Goal: Information Seeking & Learning: Learn about a topic

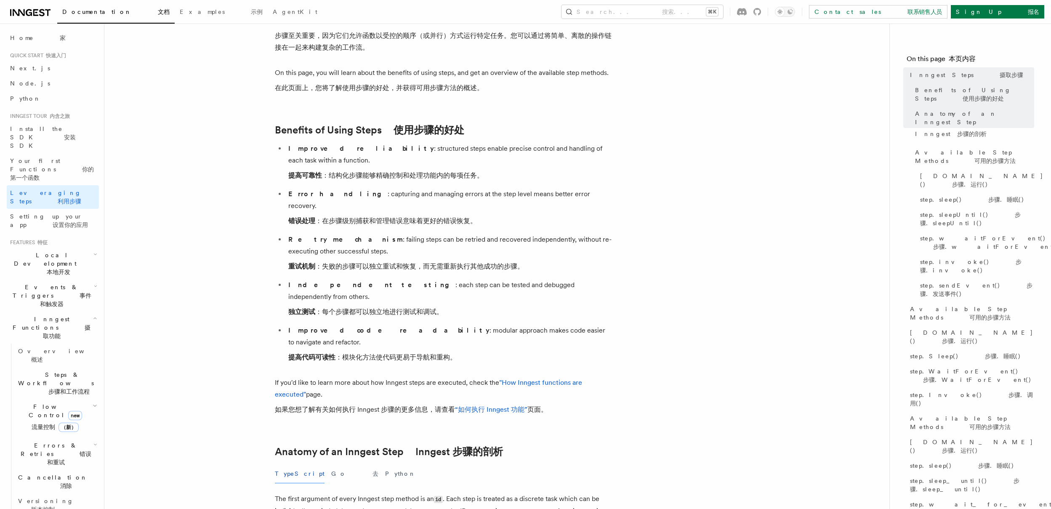
scroll to position [127, 0]
click at [451, 233] on li "Retry mechanism : failing steps can be retried and recovered independently, wit…" at bounding box center [449, 254] width 326 height 42
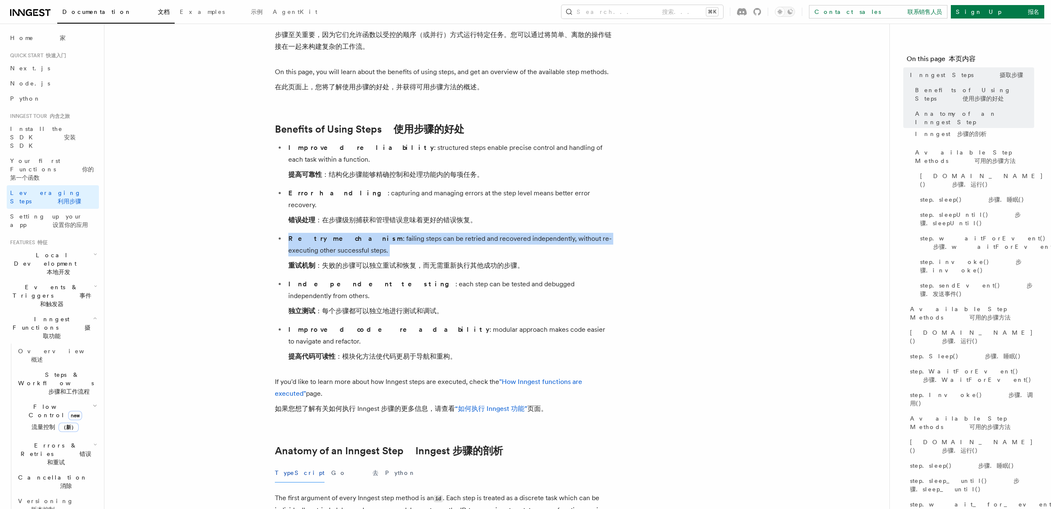
click at [451, 233] on li "Retry mechanism : failing steps can be retried and recovered independently, wit…" at bounding box center [449, 254] width 326 height 42
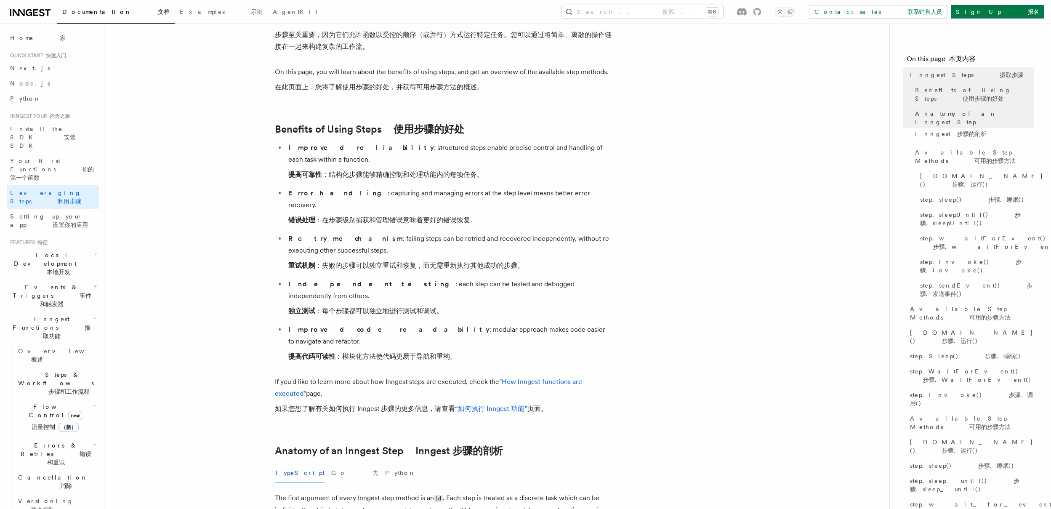
click at [444, 250] on li "Retry mechanism : failing steps can be retried and recovered independently, wit…" at bounding box center [449, 254] width 326 height 42
click at [445, 248] on li "Retry mechanism : failing steps can be retried and recovered independently, wit…" at bounding box center [449, 254] width 326 height 42
click at [446, 248] on li "Retry mechanism : failing steps can be retried and recovered independently, wit…" at bounding box center [449, 254] width 326 height 42
click at [417, 307] on font "独立测试 ：每个步骤都可以独立地进行测试和调试。" at bounding box center [365, 311] width 155 height 8
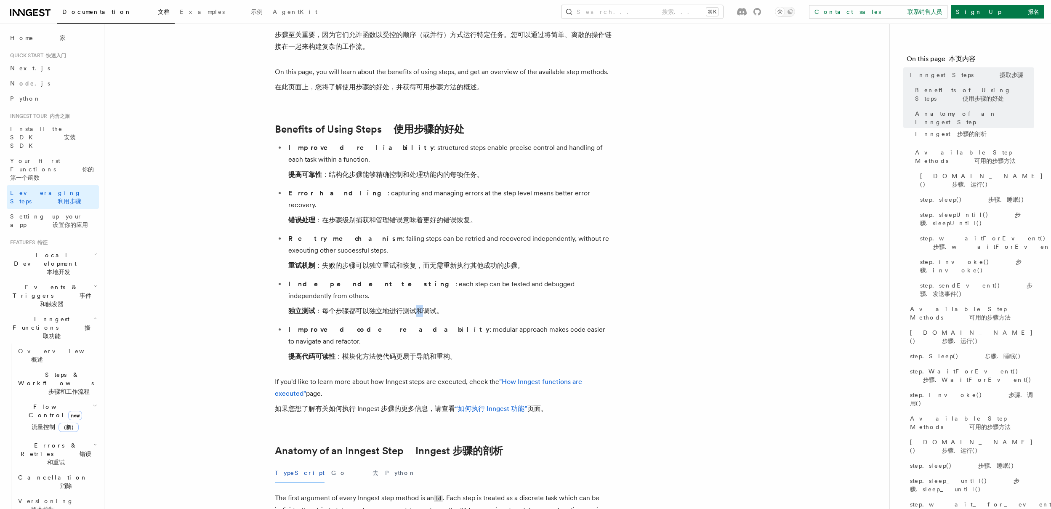
click at [417, 307] on font "独立测试 ：每个步骤都可以独立地进行测试和调试。" at bounding box center [365, 311] width 155 height 8
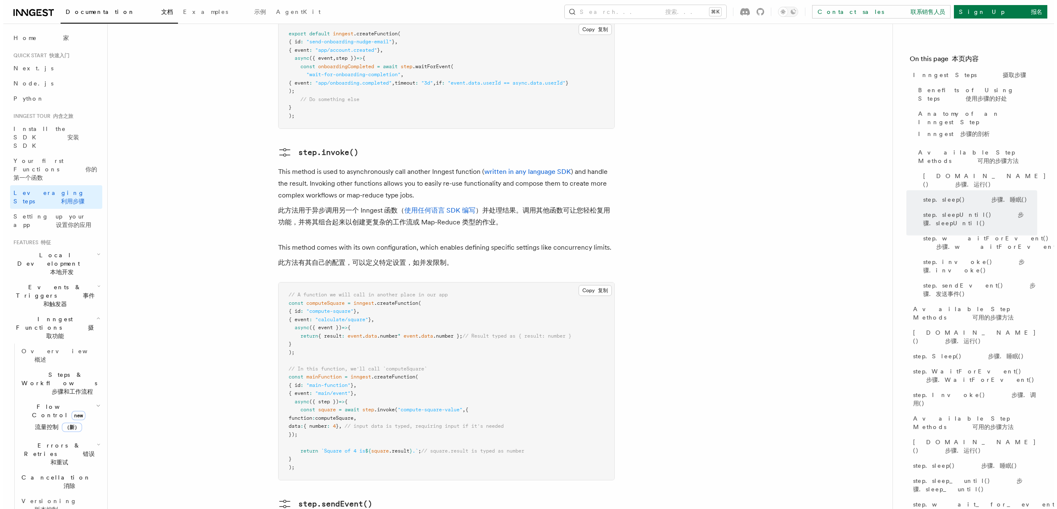
scroll to position [1841, 0]
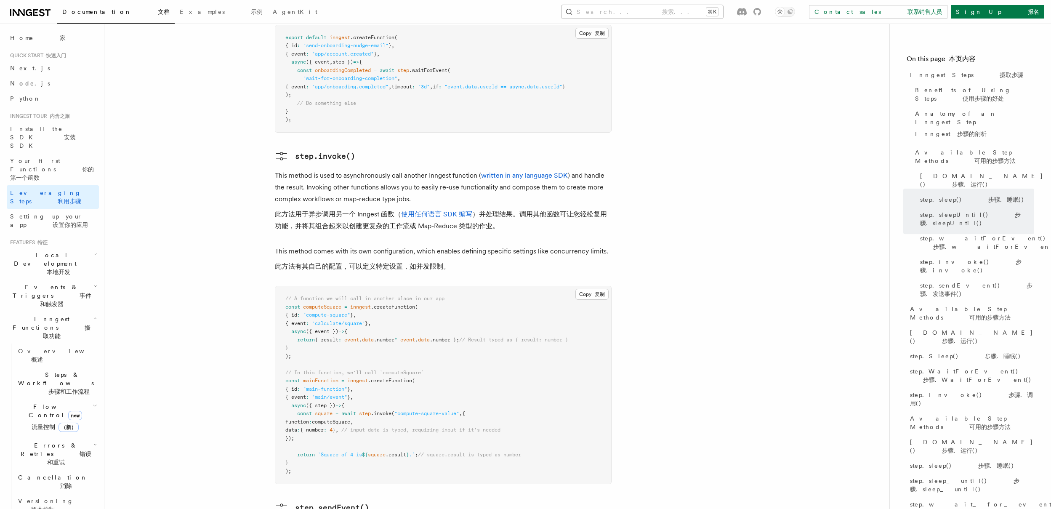
click at [721, 18] on button "Search... 搜索... ⌘K" at bounding box center [642, 11] width 162 height 13
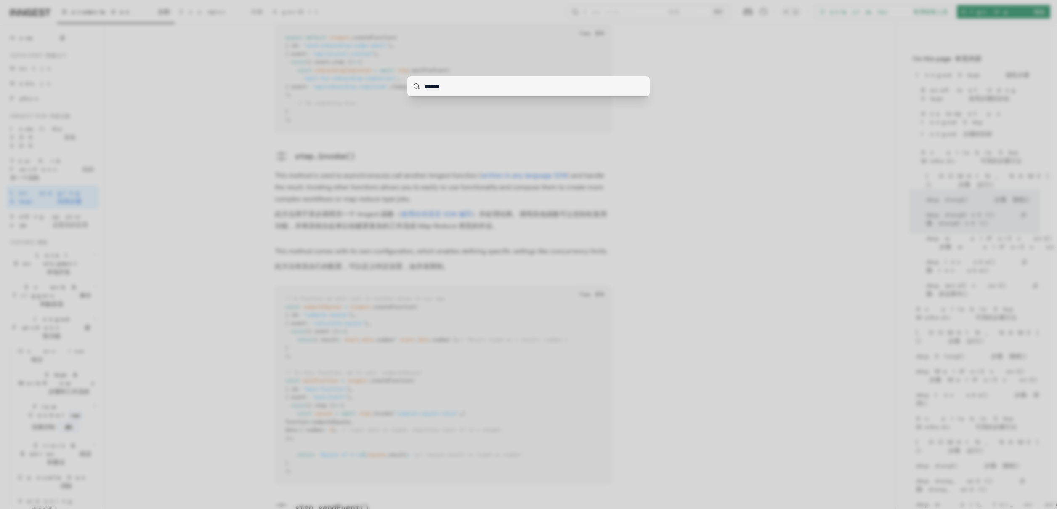
type input "*******"
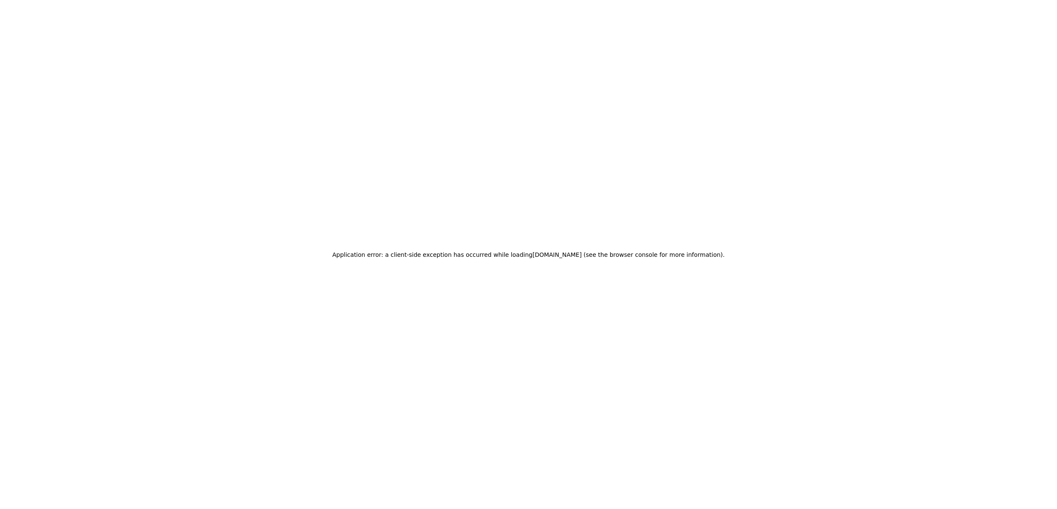
drag, startPoint x: 470, startPoint y: 86, endPoint x: 328, endPoint y: 84, distance: 141.8
click at [558, 89] on div "Application error: a client-side exception has occurred while loading www.innge…" at bounding box center [528, 254] width 1057 height 509
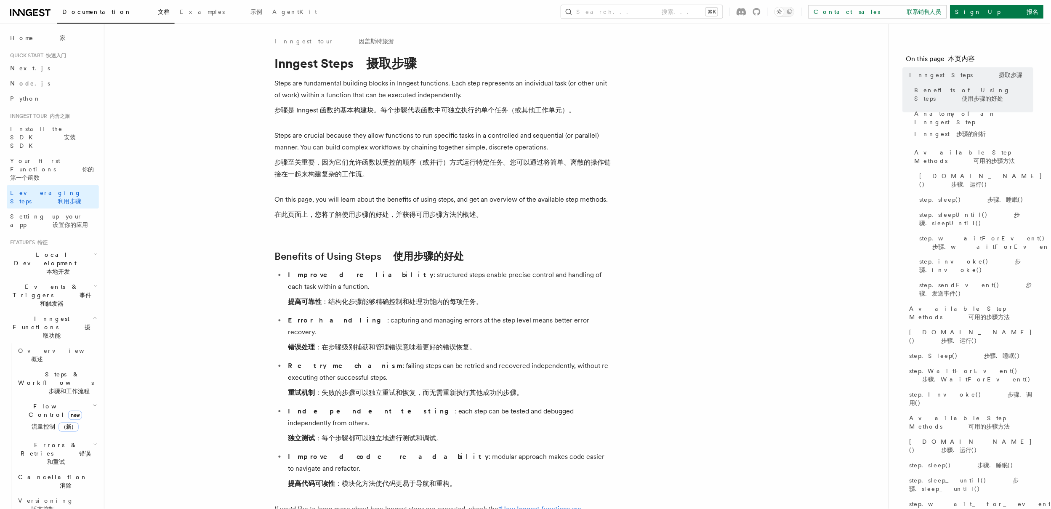
click at [723, 10] on button "Search... 搜索... ⌘K" at bounding box center [642, 11] width 162 height 13
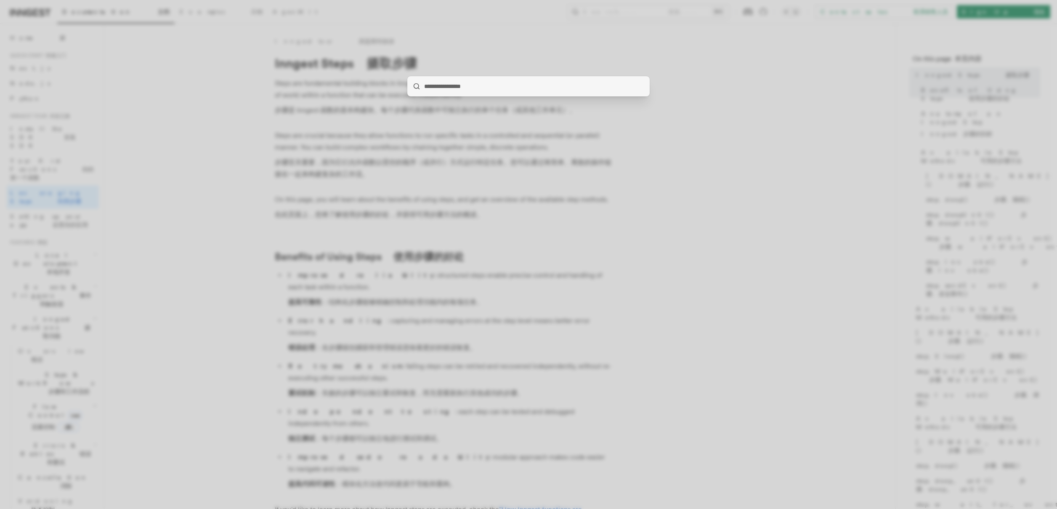
type input "********"
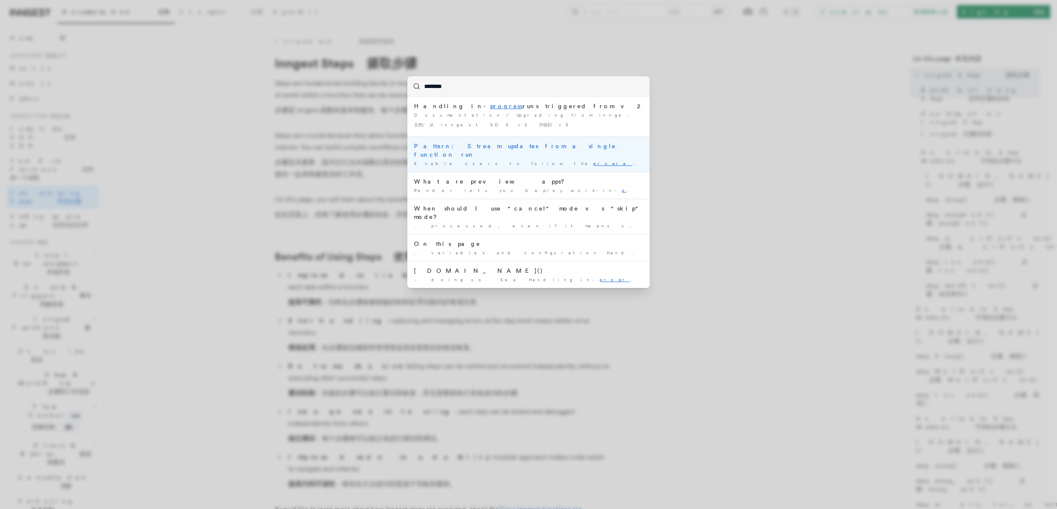
click at [543, 149] on div "Pattern: Stream updates from a single function run" at bounding box center [528, 150] width 229 height 17
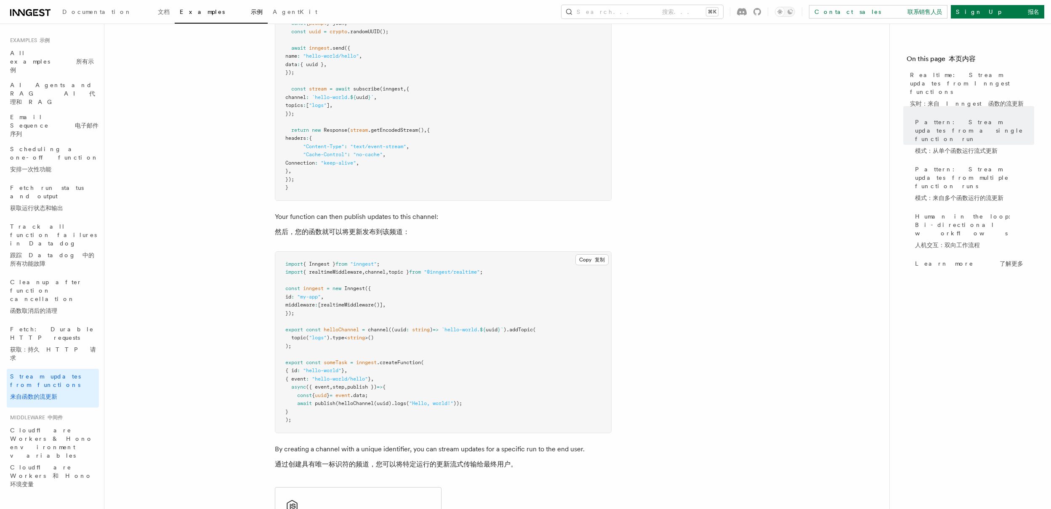
scroll to position [309, 0]
click at [424, 337] on pre "import { Inngest } from "inngest" ; import { realtimeMiddleware , channel , top…" at bounding box center [443, 339] width 336 height 181
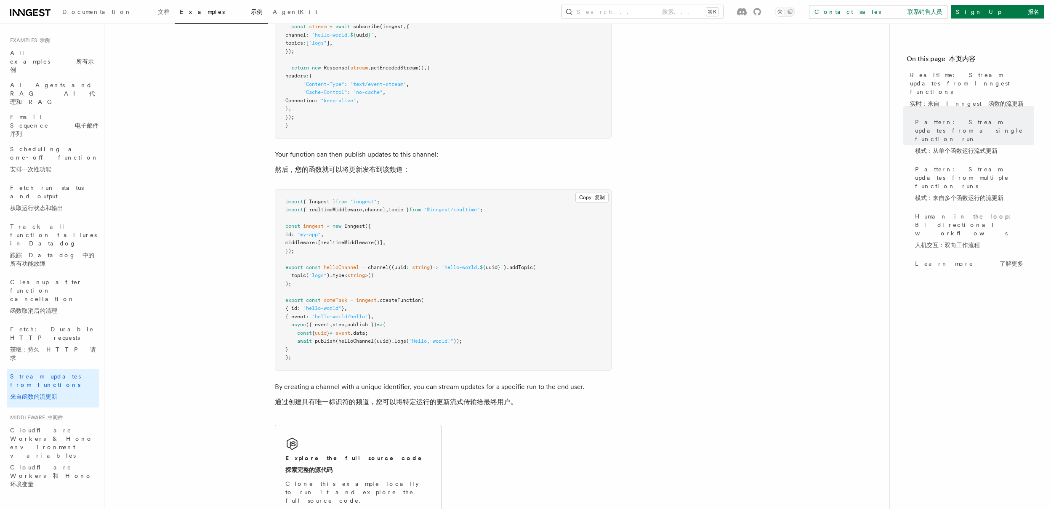
scroll to position [370, 0]
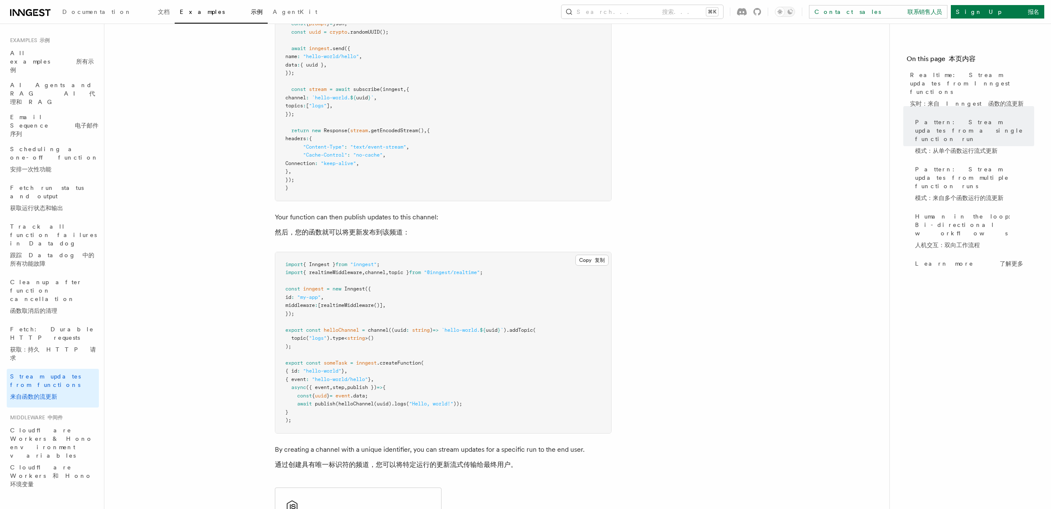
click at [447, 313] on pre "import { Inngest } from "inngest" ; import { realtimeMiddleware , channel , top…" at bounding box center [443, 342] width 336 height 181
click at [447, 313] on pre "import { Inngest } from "inngest" ; import { realtimeMiddleware , channel , top…" at bounding box center [443, 343] width 336 height 181
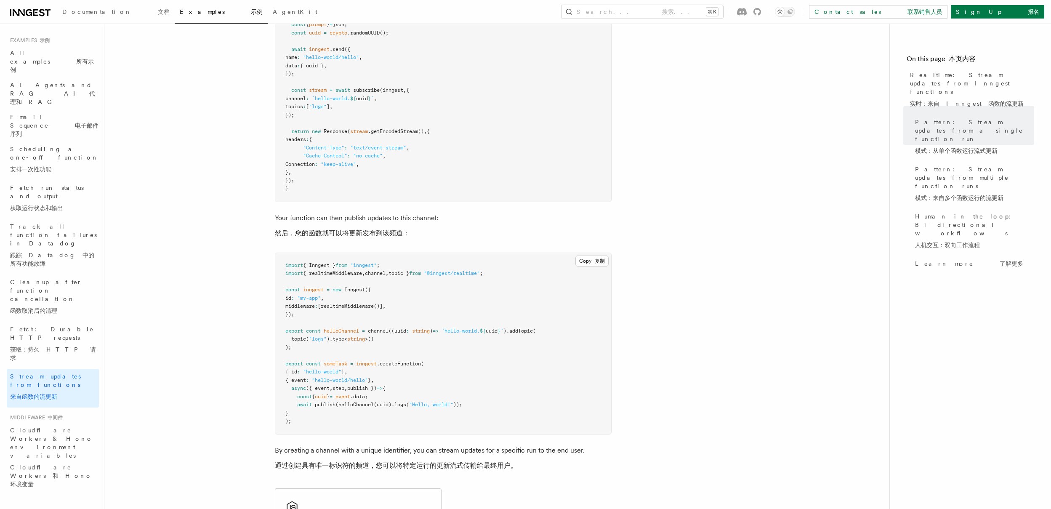
click at [460, 308] on pre "import { Inngest } from "inngest" ; import { realtimeMiddleware , channel , top…" at bounding box center [443, 343] width 336 height 181
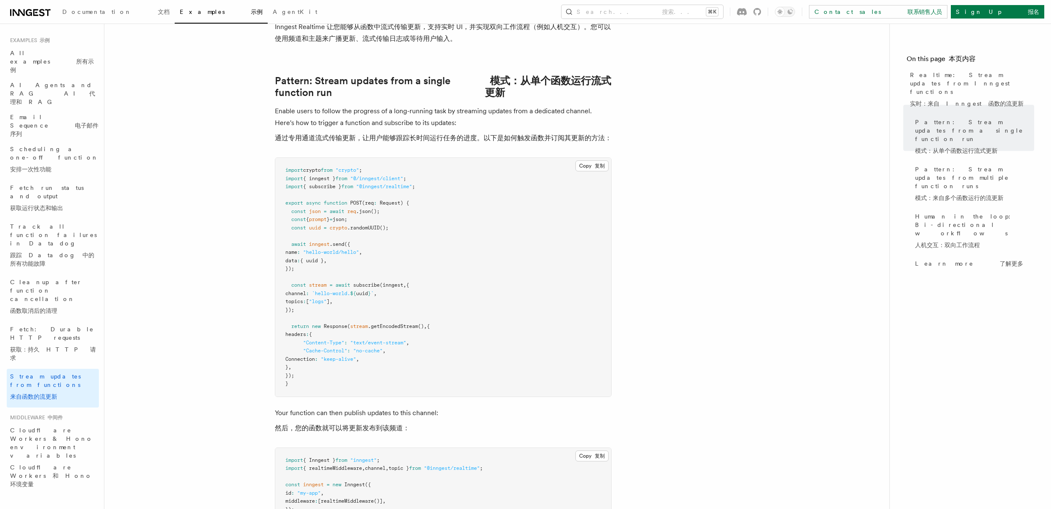
scroll to position [0, 0]
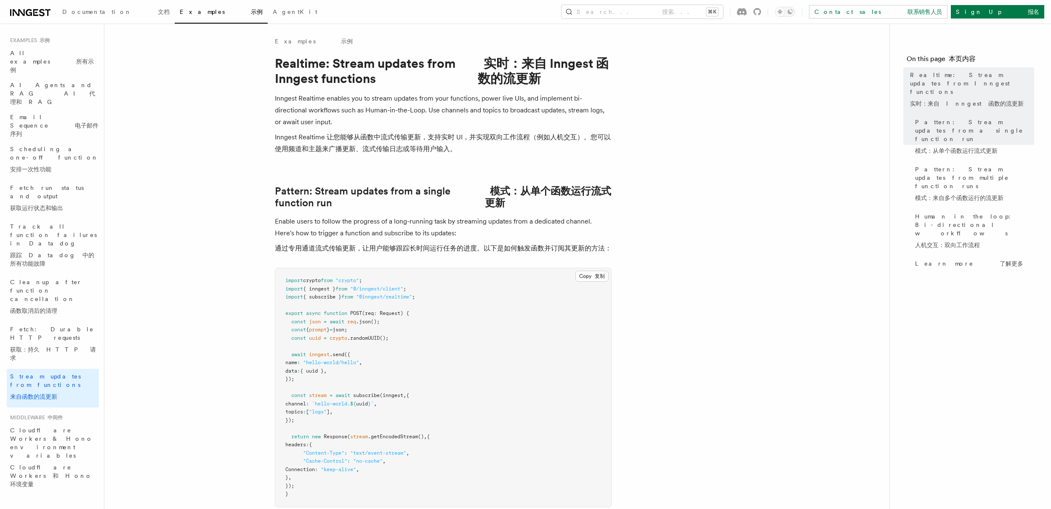
click at [456, 281] on pre "import crypto from "crypto" ; import { inngest } from "@/inngest/client" ; impo…" at bounding box center [443, 387] width 336 height 239
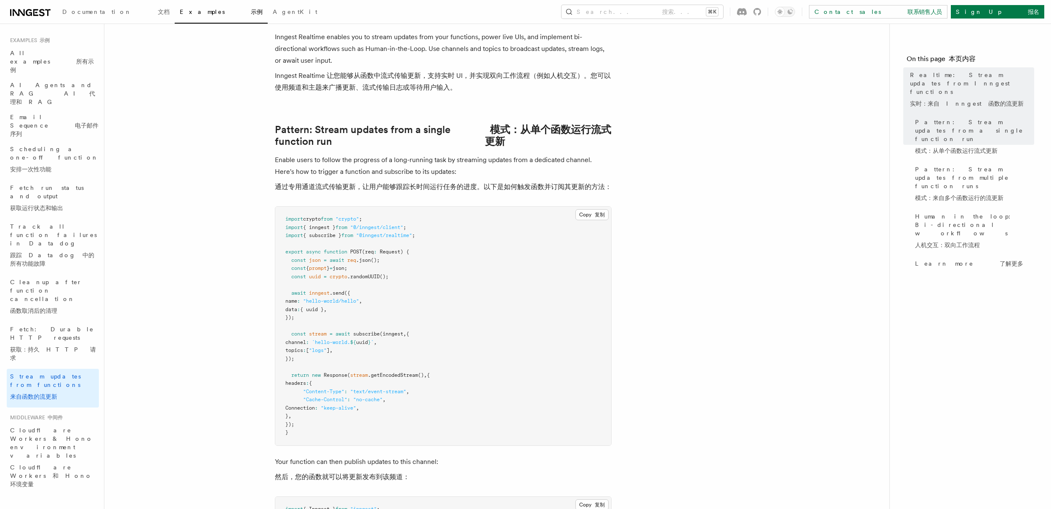
scroll to position [63, 0]
drag, startPoint x: 288, startPoint y: 286, endPoint x: 319, endPoint y: 316, distance: 43.1
click at [319, 316] on pre "import crypto from "crypto" ; import { inngest } from "@/inngest/client" ; impo…" at bounding box center [443, 324] width 336 height 239
click at [414, 327] on pre "import crypto from "crypto" ; import { inngest } from "@/inngest/client" ; impo…" at bounding box center [443, 324] width 336 height 239
drag, startPoint x: 363, startPoint y: 359, endPoint x: 268, endPoint y: 333, distance: 98.5
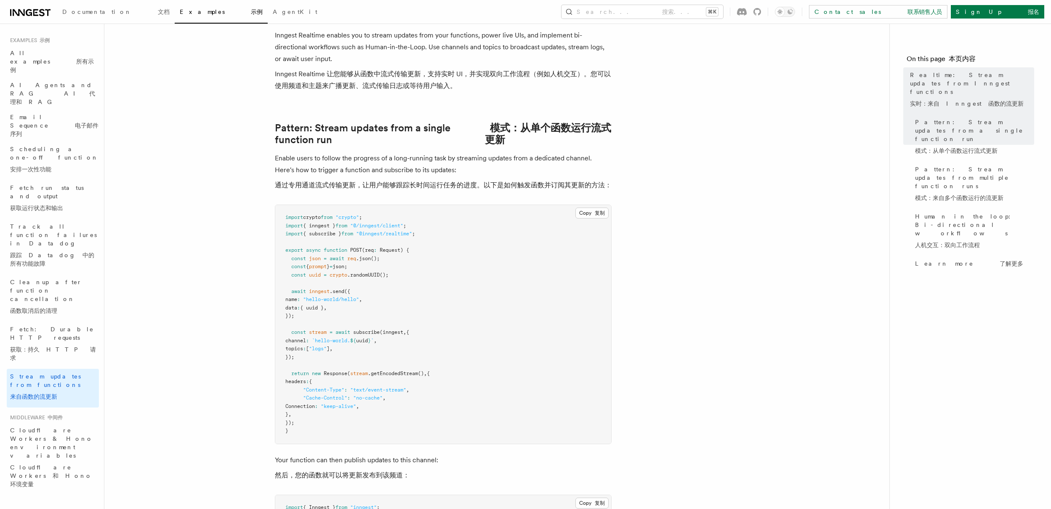
click at [396, 338] on pre "import crypto from "crypto" ; import { inngest } from "@/inngest/client" ; impo…" at bounding box center [443, 324] width 336 height 239
drag, startPoint x: 303, startPoint y: 351, endPoint x: 271, endPoint y: 332, distance: 37.2
click at [449, 311] on pre "import crypto from "crypto" ; import { inngest } from "@/inngest/client" ; impo…" at bounding box center [443, 324] width 336 height 239
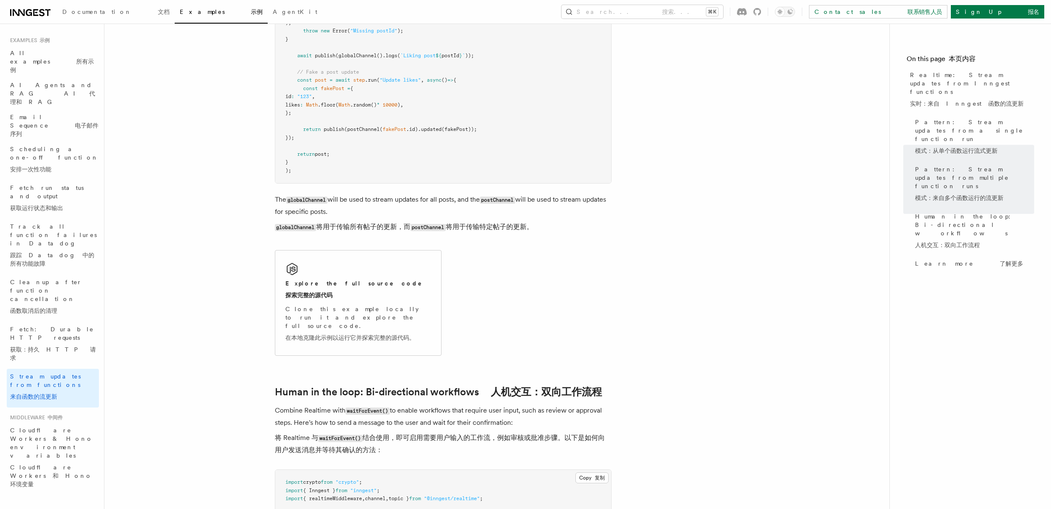
scroll to position [1545, 0]
click at [361, 328] on div "Explore the full source code 探索完整的源代码 Clone this example locally to run it and …" at bounding box center [358, 300] width 166 height 105
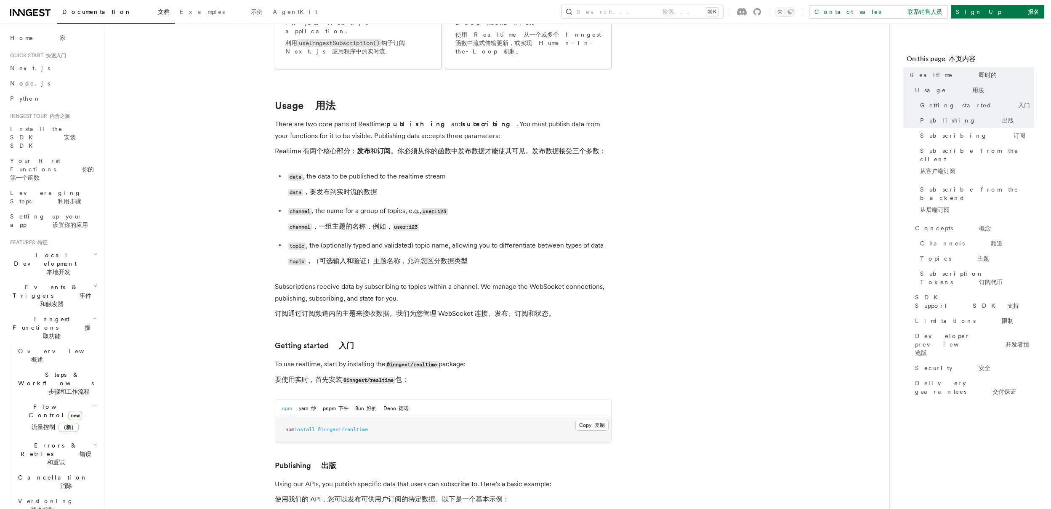
scroll to position [322, 0]
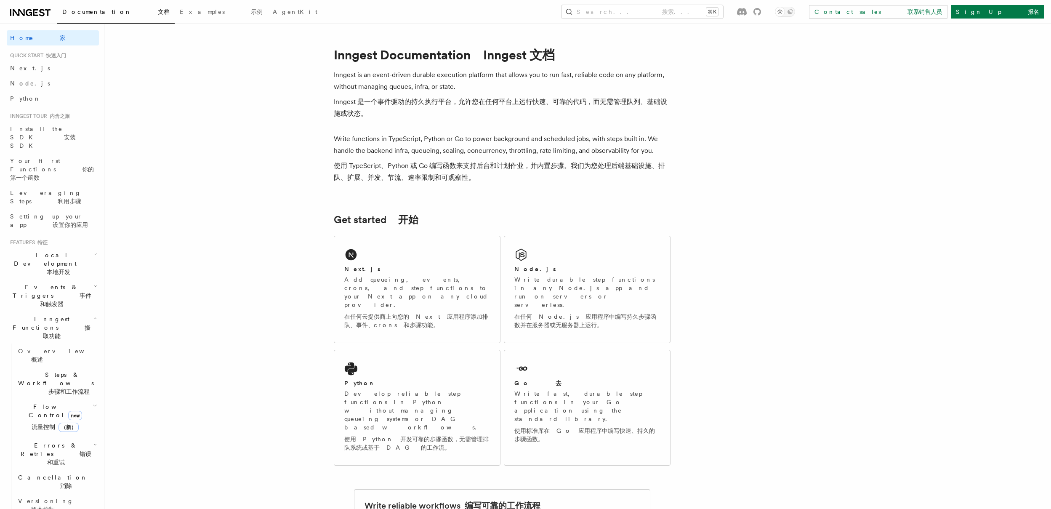
click at [104, 251] on header "Search... Documentation Examples AgentKit Home 家 Quick start 快速入门 Next.js Node.…" at bounding box center [52, 266] width 104 height 485
click at [761, 12] on icon at bounding box center [757, 12] width 8 height 8
